Goal: Information Seeking & Learning: Learn about a topic

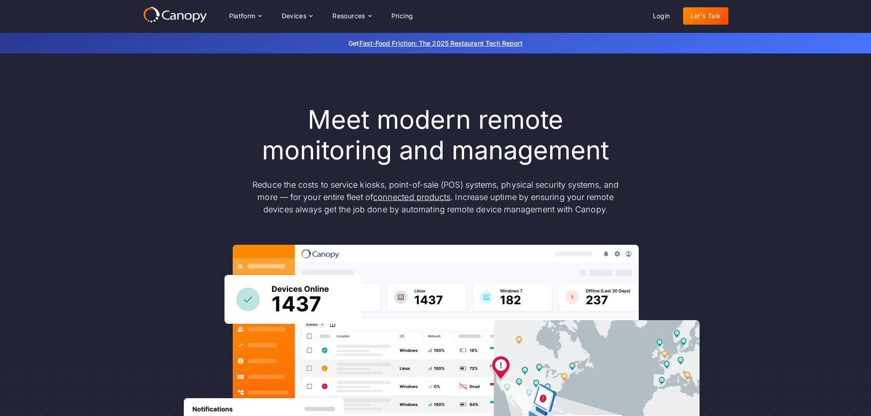
click at [98, 148] on div "Meet modern remote monitoring and management Reduce the costs to service kiosks…" at bounding box center [435, 299] width 871 height 492
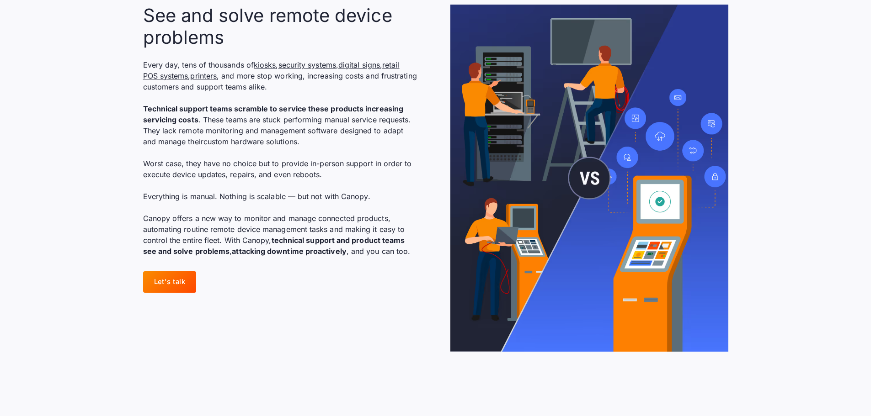
scroll to position [823, 0]
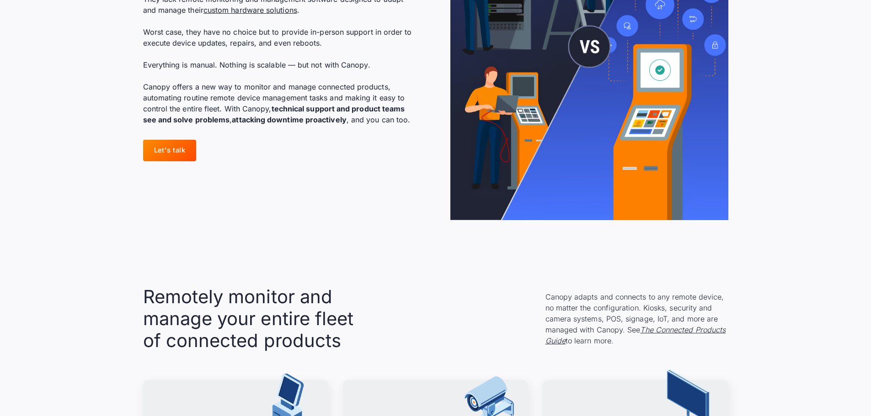
click at [414, 186] on div "See and solve remote device problems Every day, tens of thousands of kiosks , s…" at bounding box center [435, 46] width 585 height 347
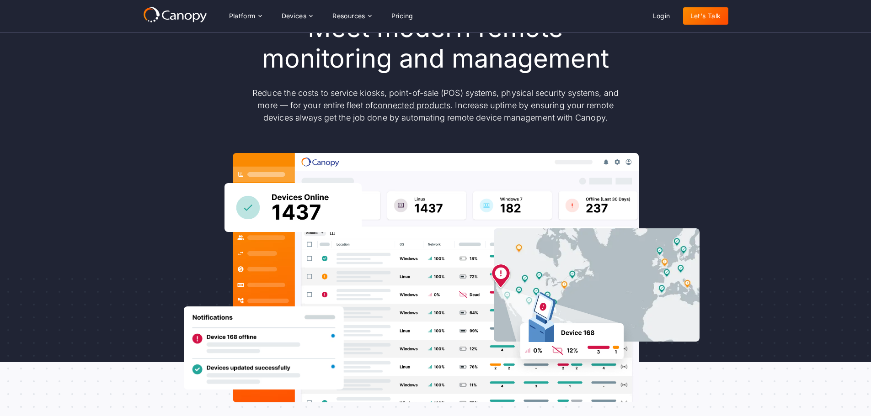
scroll to position [0, 0]
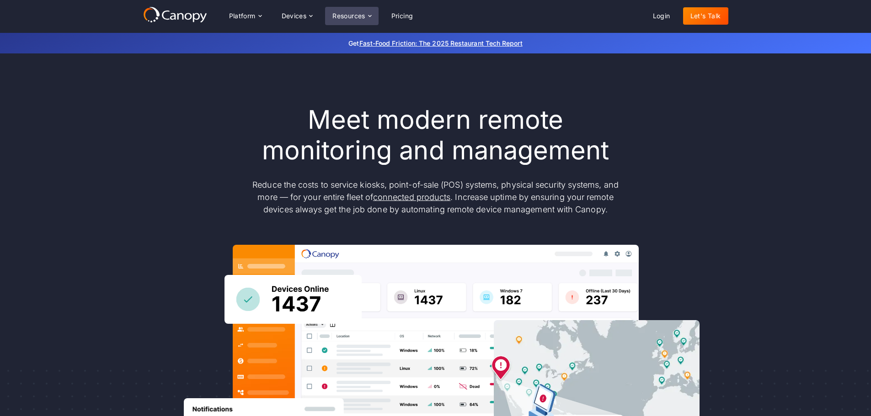
click at [357, 16] on div "Resources" at bounding box center [348, 16] width 33 height 6
click at [455, 45] on link "Fast-Food Friction: The 2025 Restaurant Tech Report" at bounding box center [440, 43] width 163 height 8
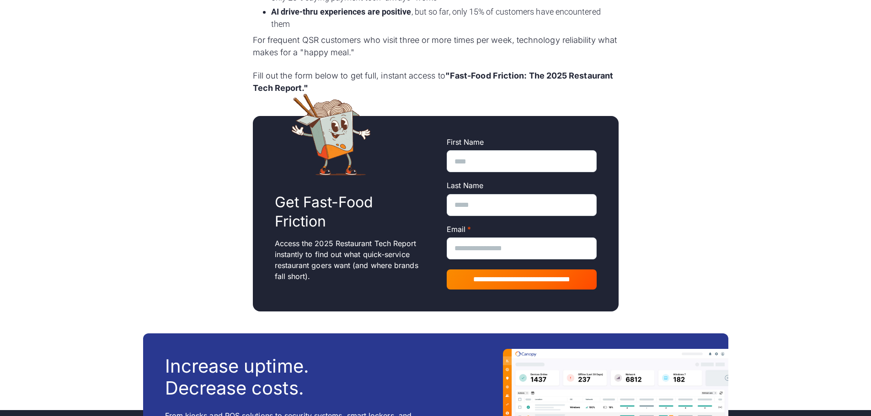
scroll to position [823, 0]
